Goal: Task Accomplishment & Management: Use online tool/utility

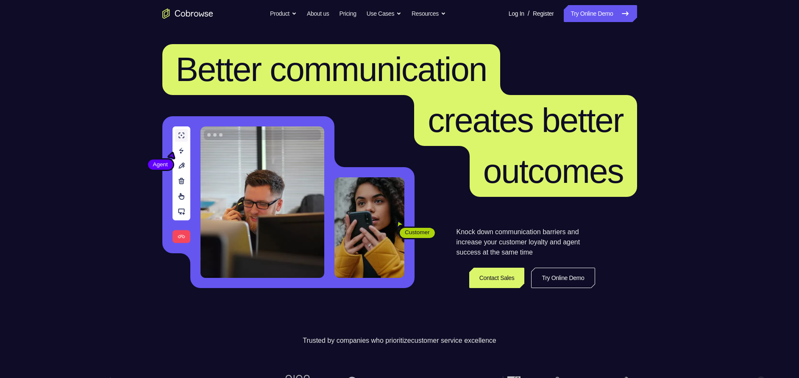
click at [580, 4] on nav "Go back Powerful, Flexible and Trustworthy. Avoid all extra friction for both A…" at bounding box center [399, 13] width 799 height 27
drag, startPoint x: 580, startPoint y: 4, endPoint x: 581, endPoint y: 10, distance: 5.7
click at [581, 10] on nav "Go back Powerful, Flexible and Trustworthy. Avoid all extra friction for both A…" at bounding box center [399, 13] width 799 height 27
click at [581, 10] on link "Try Online Demo" at bounding box center [600, 13] width 73 height 17
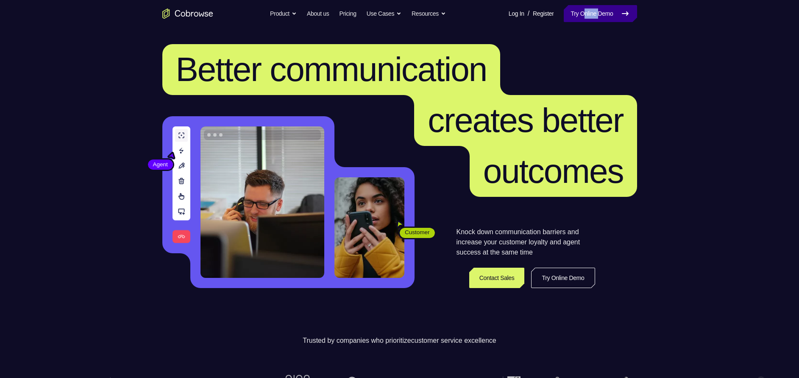
click at [581, 10] on link "Try Online Demo" at bounding box center [600, 13] width 73 height 17
click at [603, 67] on h1 "Better communication creates better outcomes" at bounding box center [399, 120] width 475 height 153
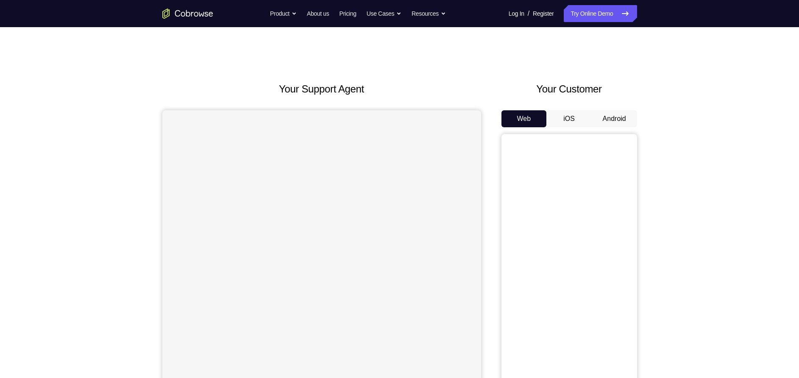
click at [605, 114] on button "Android" at bounding box center [614, 118] width 45 height 17
drag, startPoint x: 298, startPoint y: 42, endPoint x: 694, endPoint y: 171, distance: 416.2
click at [694, 171] on div "Your Support Agent Your Customer Web iOS Android Next Steps We’d be happy to gi…" at bounding box center [399, 306] width 799 height 559
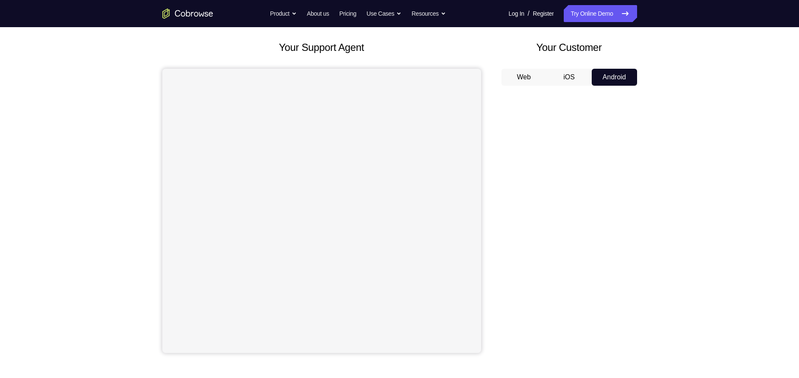
scroll to position [42, 0]
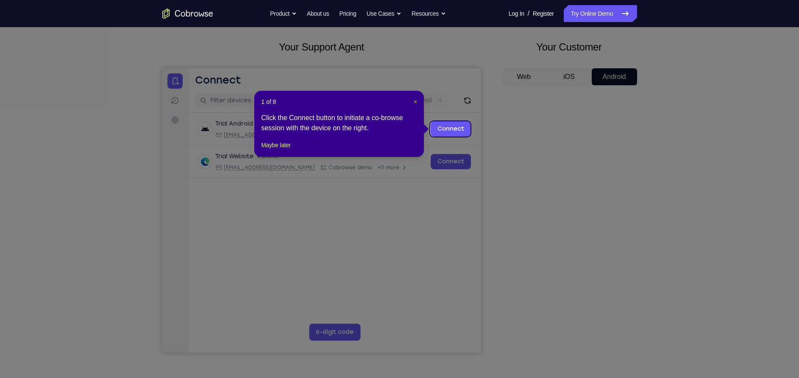
click at [414, 103] on span "×" at bounding box center [415, 101] width 3 height 7
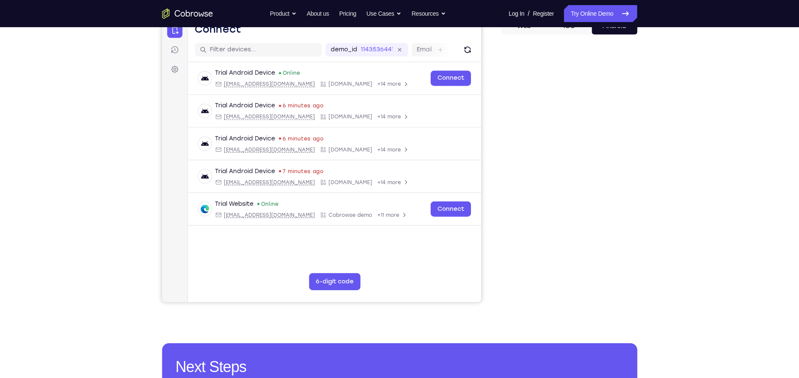
scroll to position [93, 0]
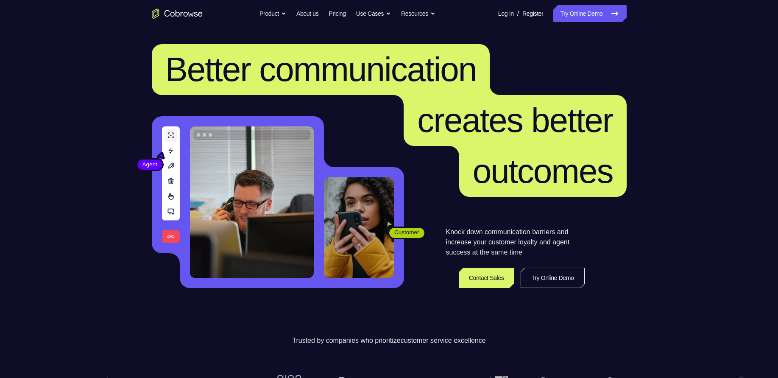
click at [597, 5] on nav "Go back Powerful, Flexible and Trustworthy. Avoid all extra friction for both A…" at bounding box center [389, 13] width 778 height 27
click at [597, 6] on nav "Go back Powerful, Flexible and Trustworthy. Avoid all extra friction for both A…" at bounding box center [389, 13] width 778 height 27
click at [597, 6] on link "Try Online Demo" at bounding box center [589, 13] width 73 height 17
click at [597, 5] on link "Try Online Demo" at bounding box center [589, 13] width 73 height 17
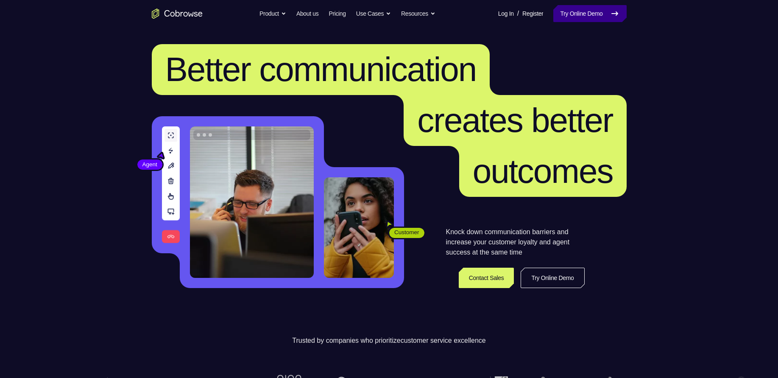
click at [597, 6] on link "Try Online Demo" at bounding box center [589, 13] width 73 height 17
click at [572, 13] on link "Try Online Demo" at bounding box center [589, 13] width 73 height 17
